Goal: Transaction & Acquisition: Obtain resource

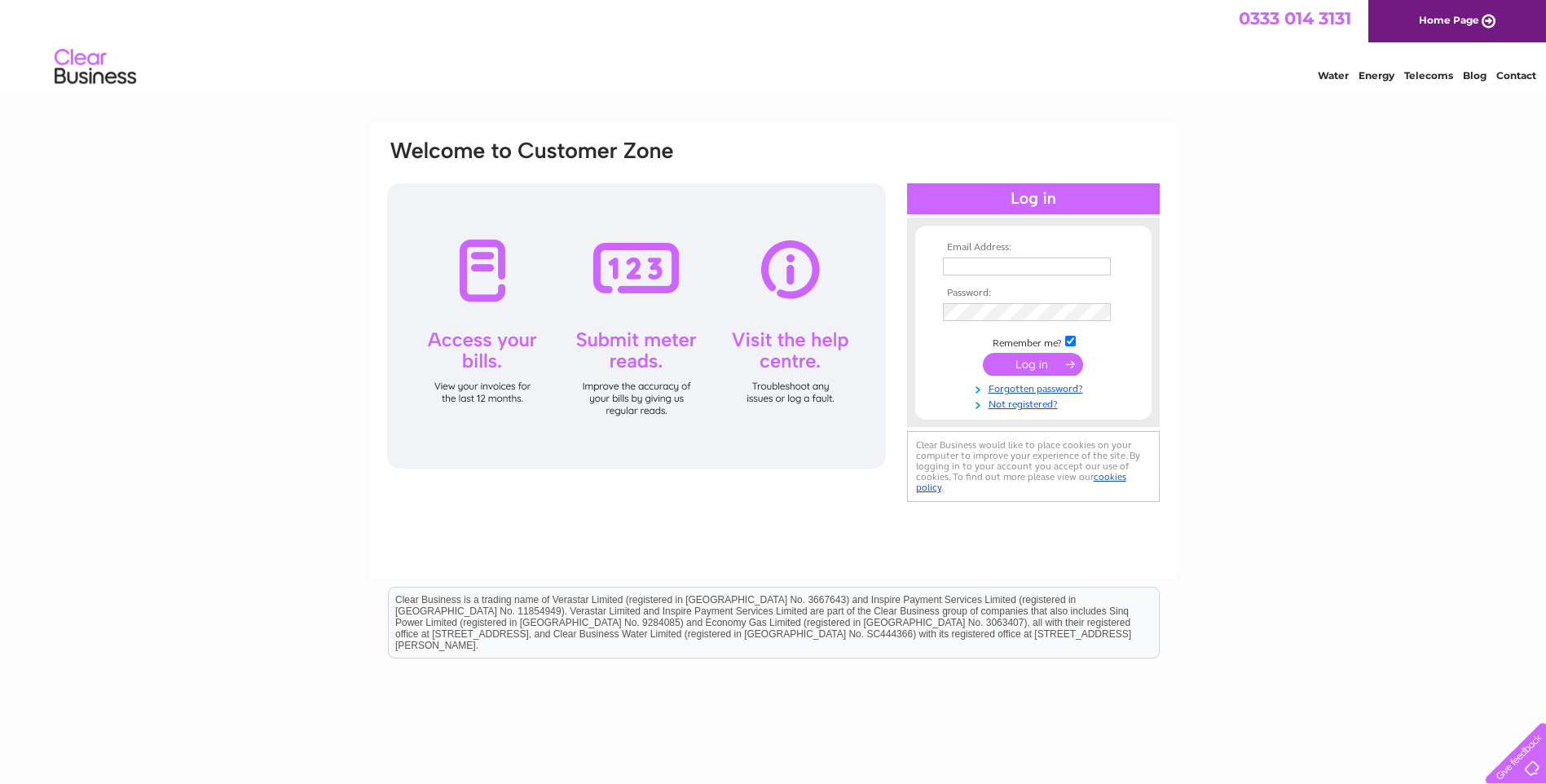
type input "bilston@capitolmobility.com"
click at [1029, 361] on input "submit" at bounding box center [1032, 364] width 100 height 23
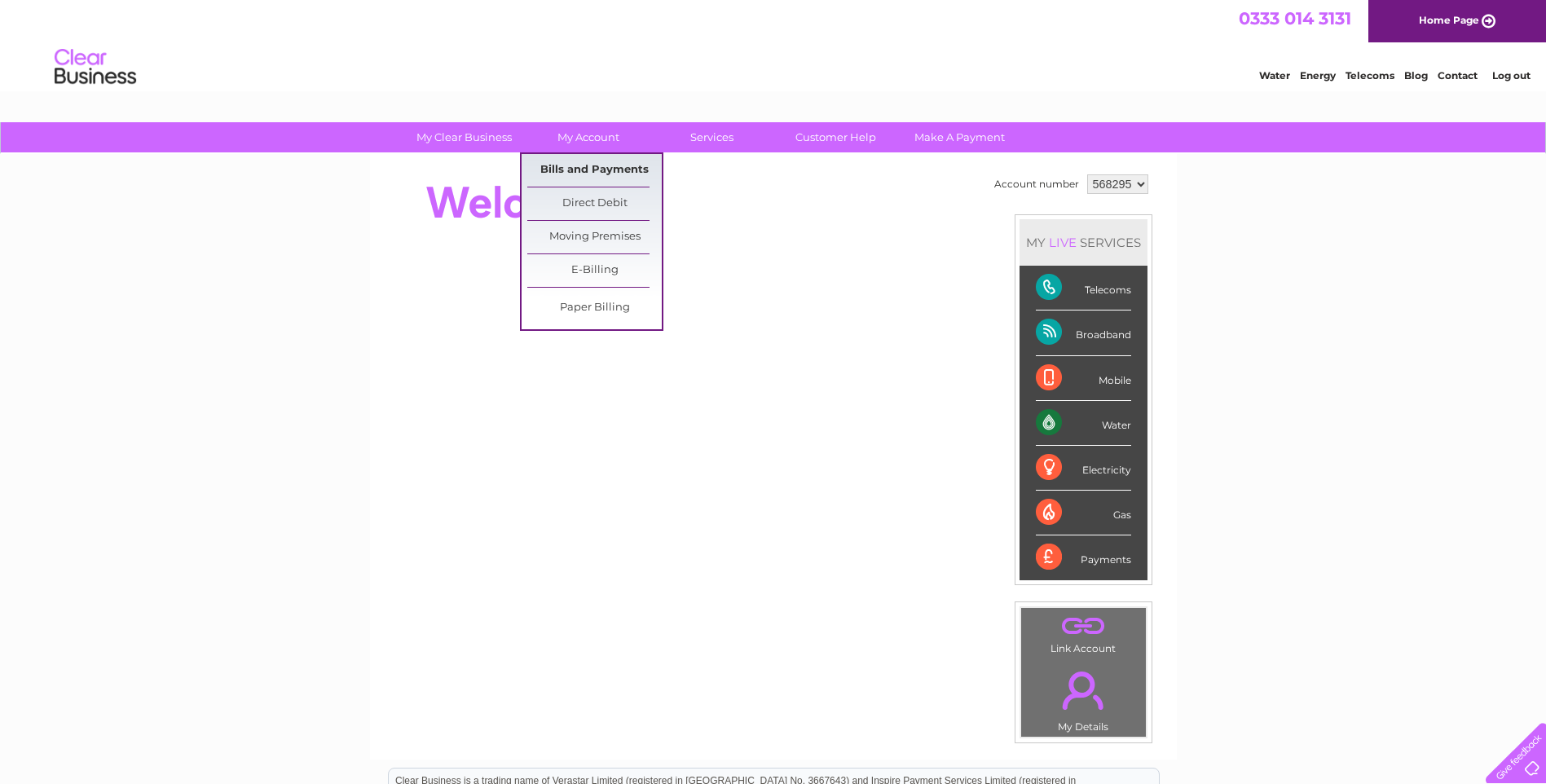
click at [588, 171] on link "Bills and Payments" at bounding box center [595, 171] width 135 height 33
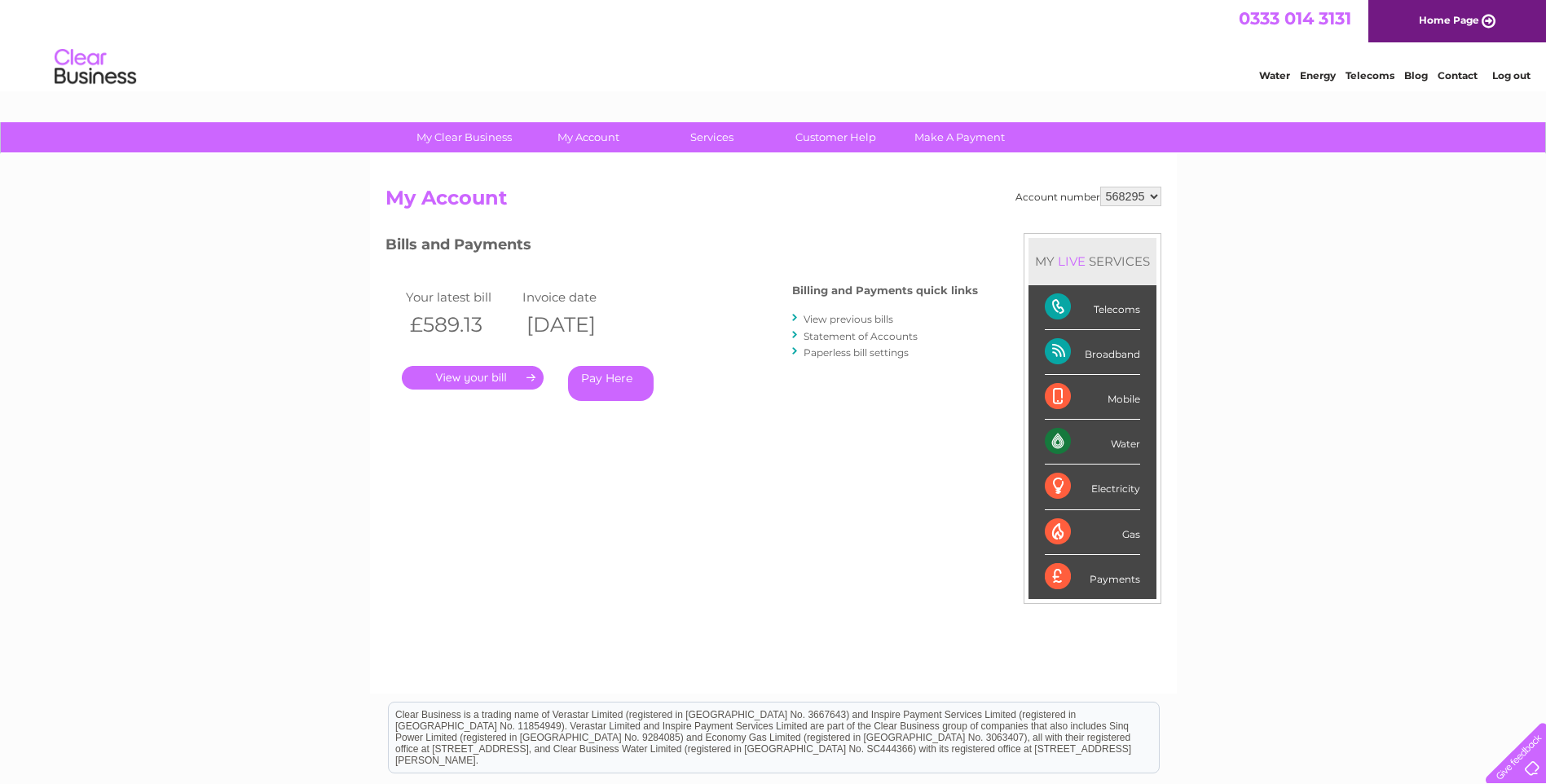
click at [473, 381] on link "." at bounding box center [473, 378] width 142 height 24
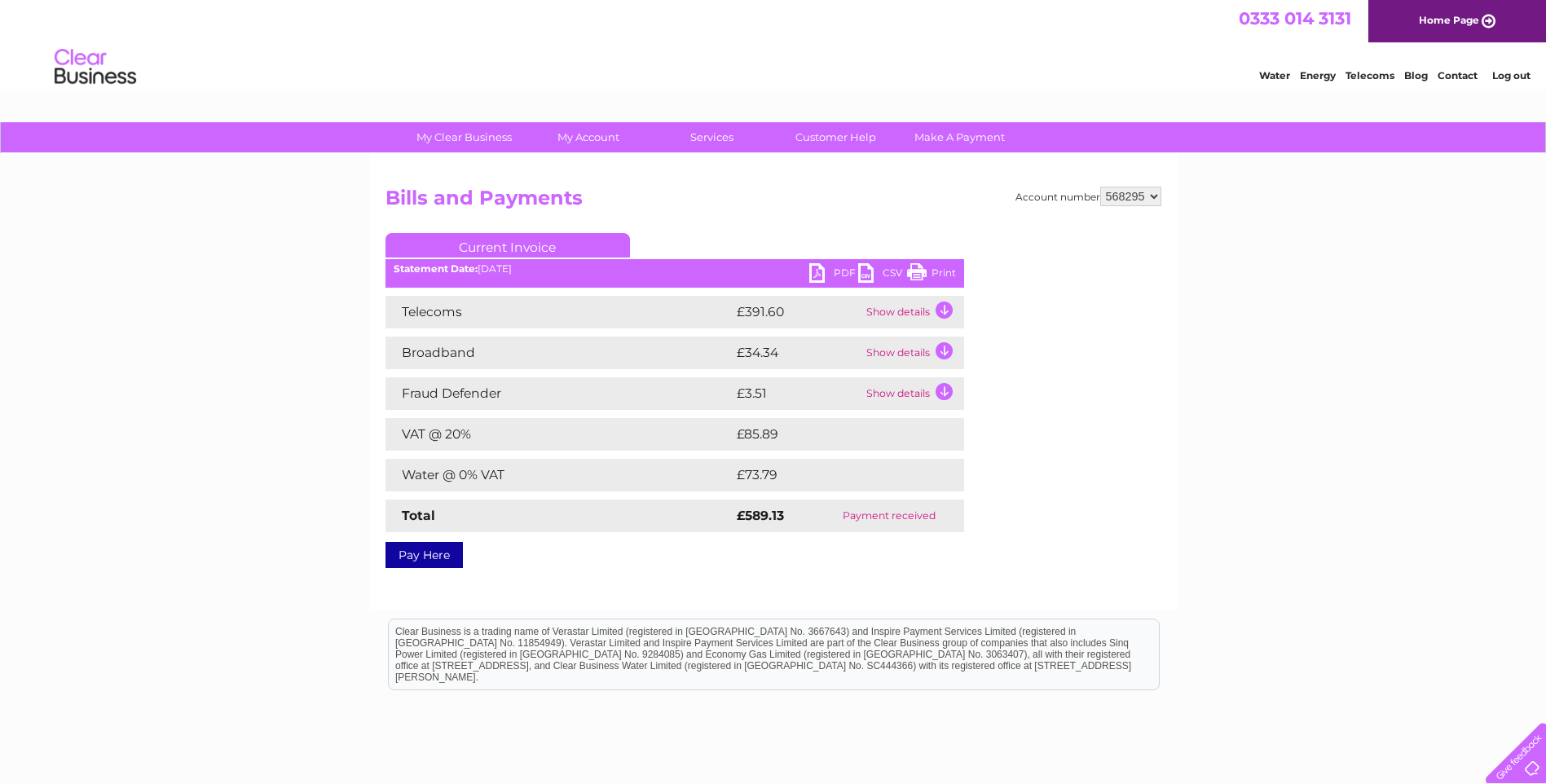
click at [811, 271] on link "PDF" at bounding box center [833, 275] width 49 height 24
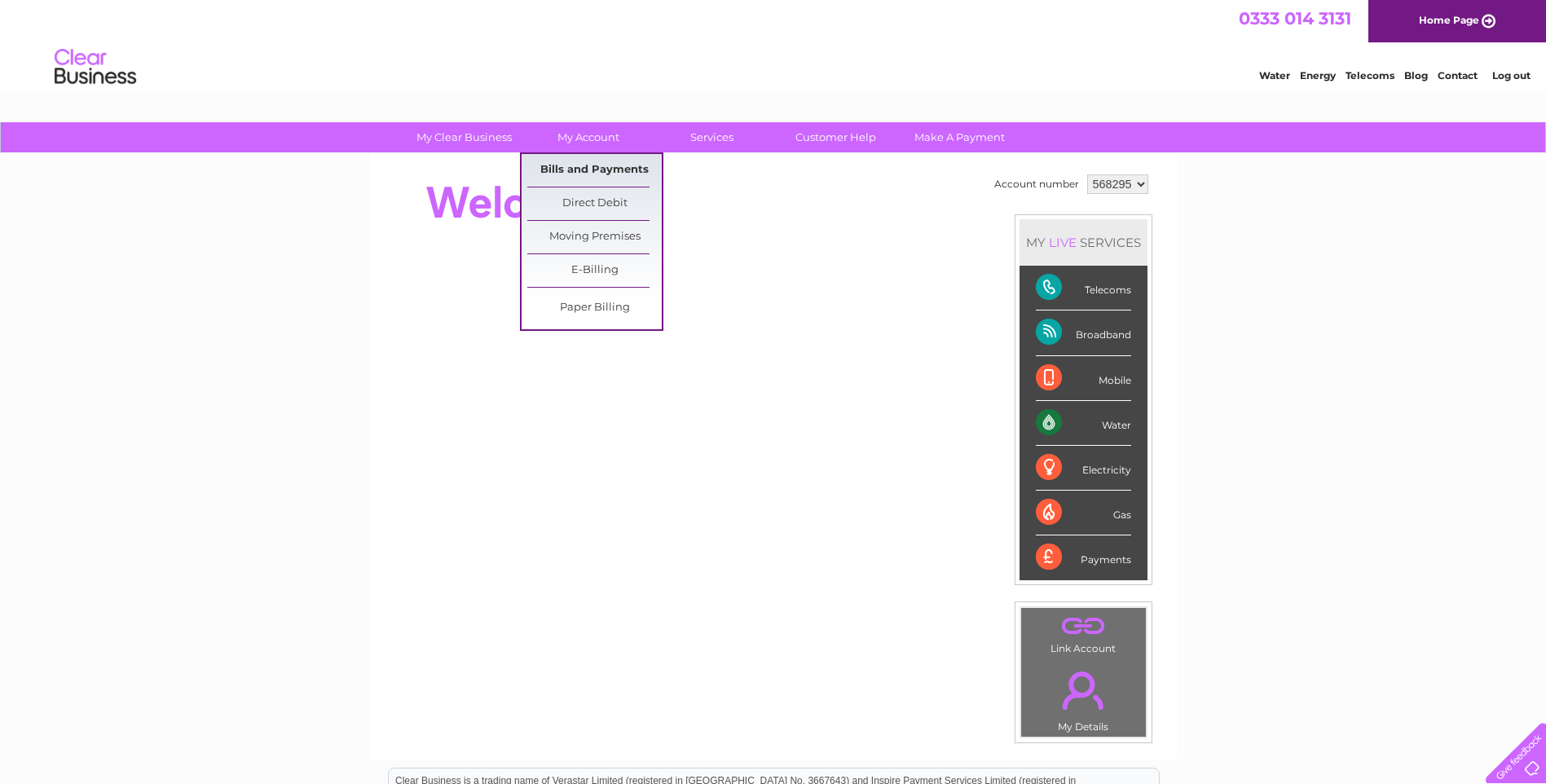
drag, startPoint x: 588, startPoint y: 171, endPoint x: 598, endPoint y: 175, distance: 10.8
click at [588, 171] on link "Bills and Payments" at bounding box center [595, 171] width 135 height 33
